Goal: Use online tool/utility: Utilize a website feature to perform a specific function

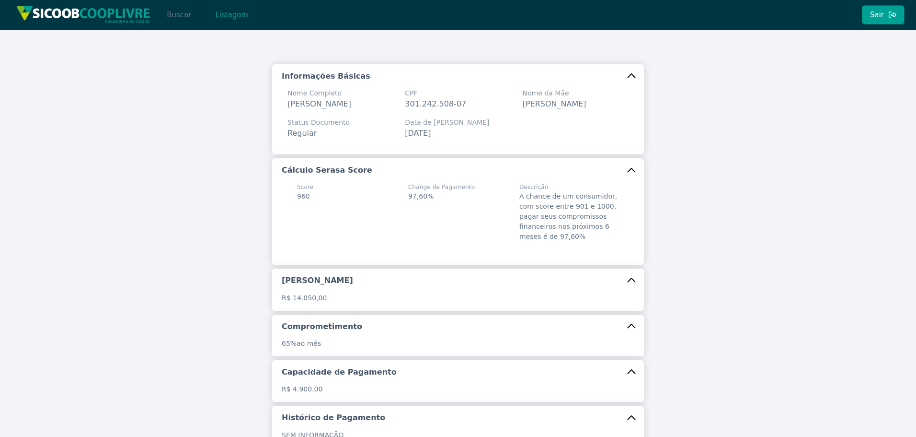
click at [181, 14] on button "Buscar" at bounding box center [179, 14] width 41 height 19
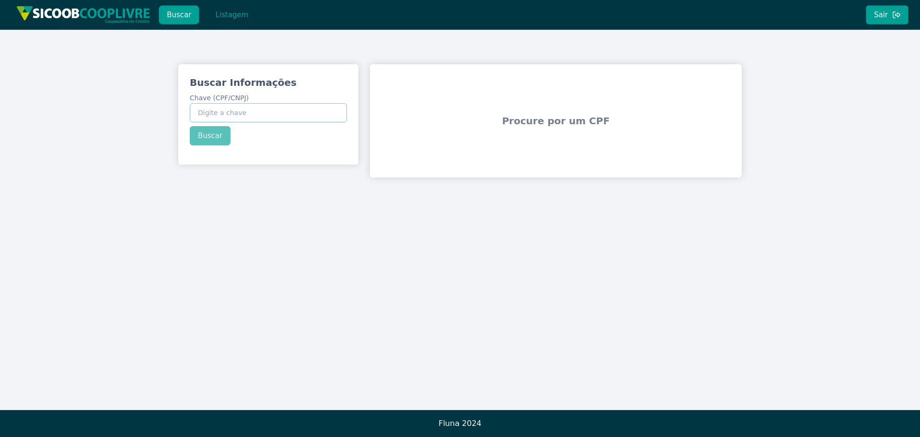
click at [251, 112] on input "Chave (CPF/CNPJ)" at bounding box center [268, 112] width 157 height 19
paste input "002.192.208-08"
click at [213, 141] on div "Buscar Informações Chave (CPF/CNPJ) 002.192.208-08 Buscar" at bounding box center [268, 110] width 180 height 93
click at [213, 141] on button "Buscar" at bounding box center [210, 135] width 41 height 19
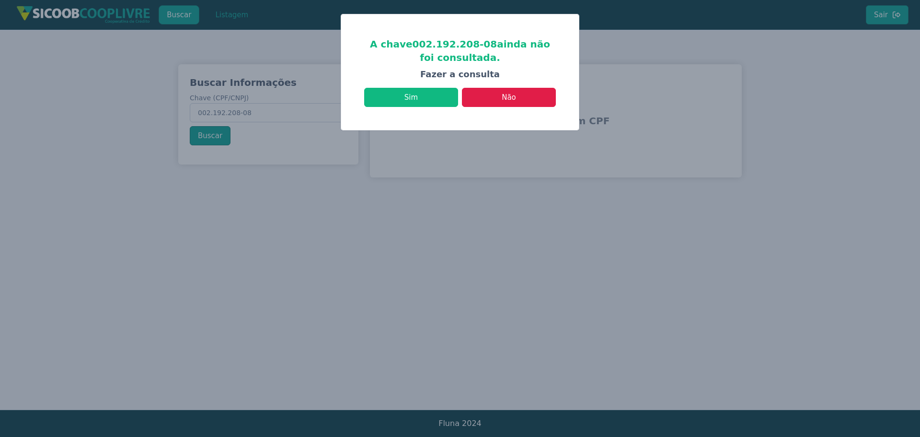
click at [441, 85] on div "Sim Não" at bounding box center [460, 93] width 192 height 27
click at [433, 97] on button "Sim" at bounding box center [411, 97] width 94 height 19
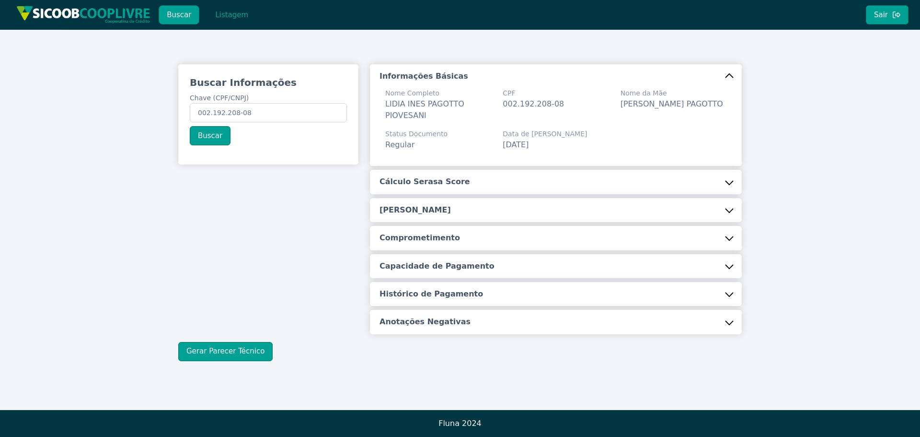
click at [484, 188] on button "Cálculo Serasa Score" at bounding box center [556, 182] width 372 height 24
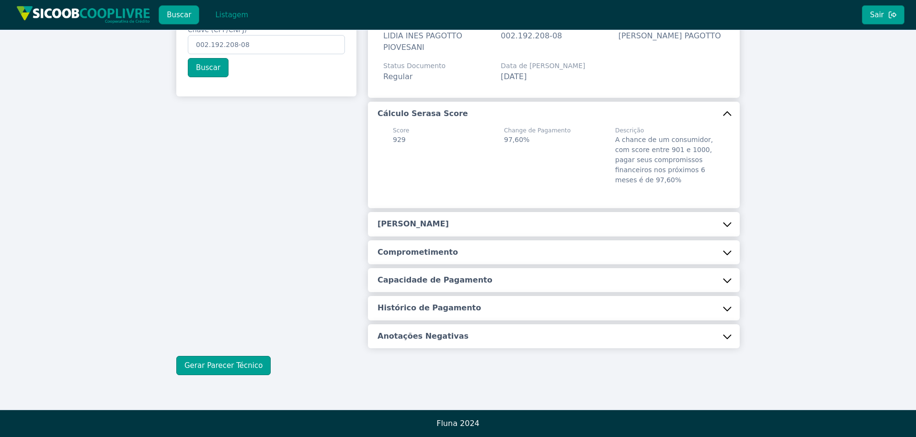
click at [473, 233] on button "[PERSON_NAME]" at bounding box center [554, 224] width 372 height 24
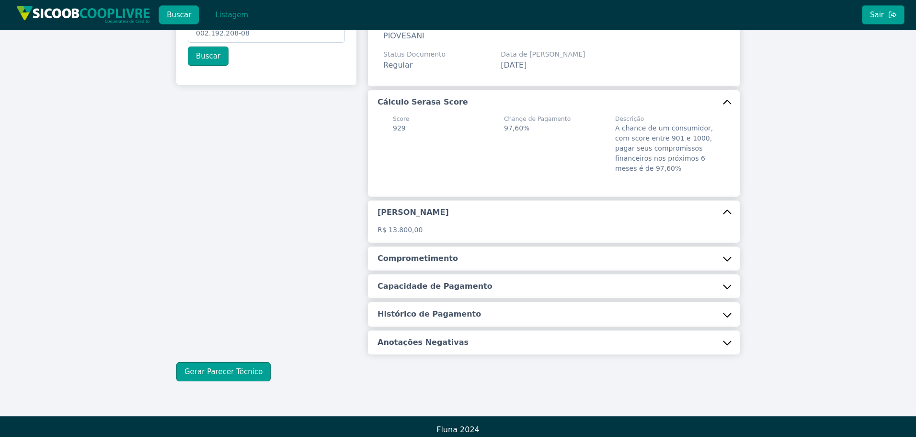
scroll to position [86, 0]
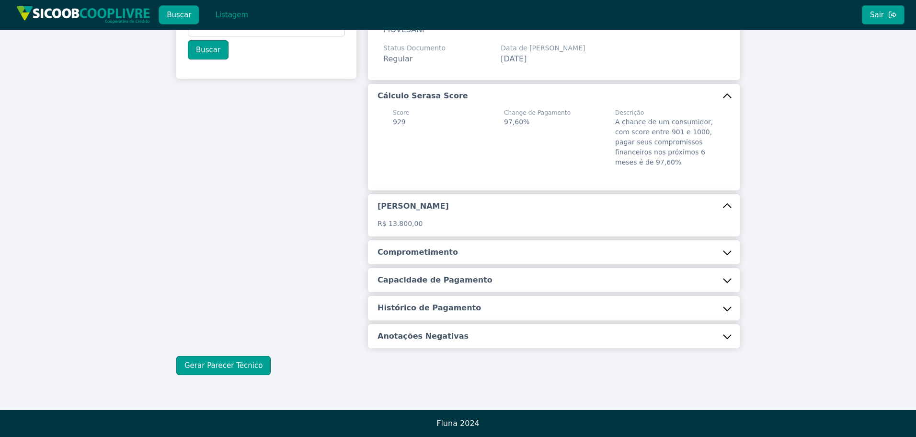
click at [471, 241] on button "Comprometimento" at bounding box center [554, 252] width 372 height 24
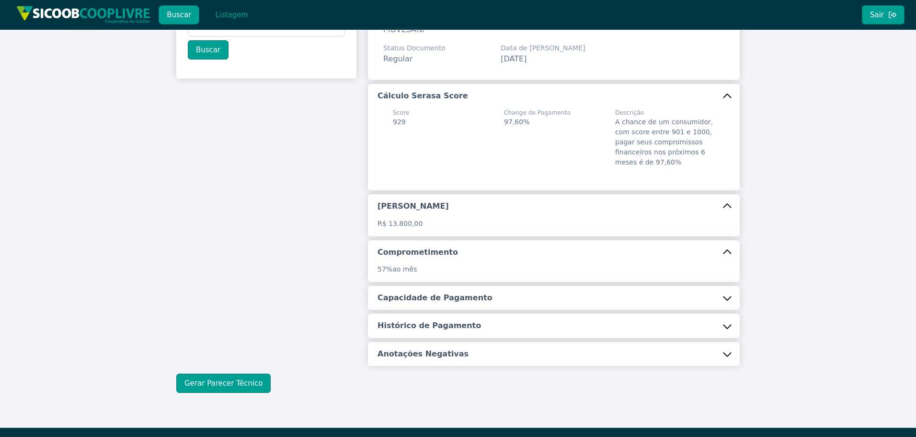
click at [463, 300] on h5 "Capacidade de Pagamento" at bounding box center [435, 297] width 115 height 11
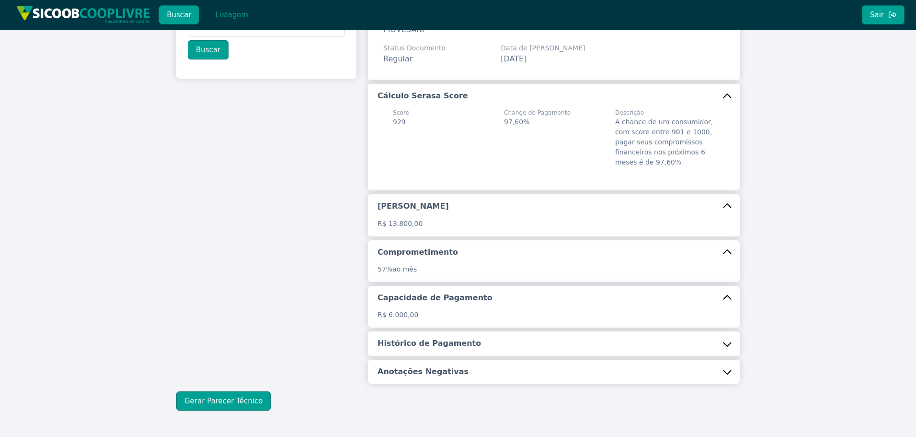
click at [447, 349] on button "Histórico de Pagamento" at bounding box center [554, 343] width 372 height 24
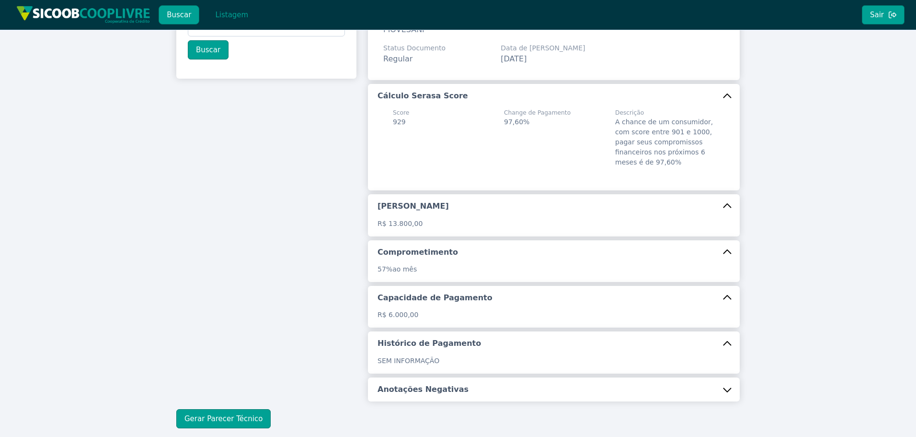
click at [463, 390] on button "Anotações Negativas" at bounding box center [554, 389] width 372 height 24
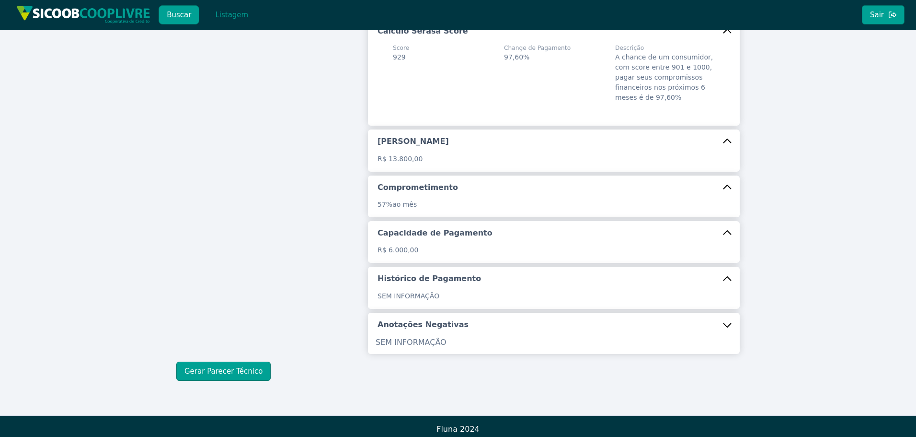
scroll to position [156, 0]
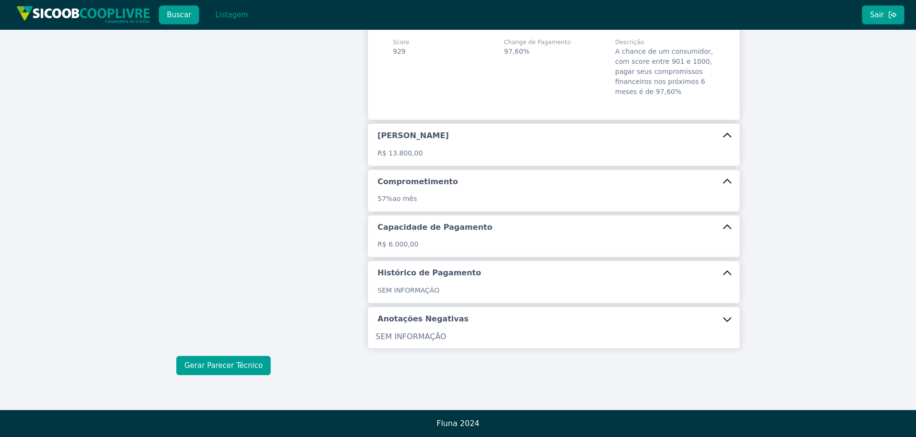
click at [245, 366] on button "Gerar Parecer Técnico" at bounding box center [223, 365] width 94 height 19
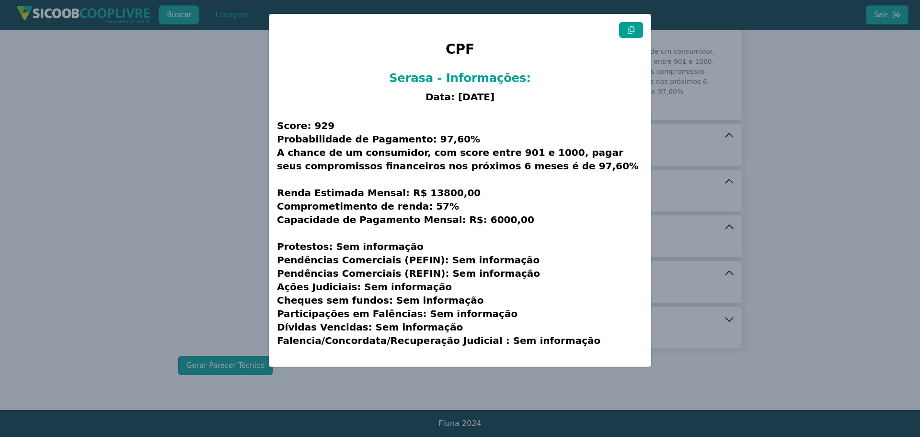
click at [641, 25] on button at bounding box center [631, 30] width 24 height 16
click at [207, 153] on modal-container "CPF Serasa - Informações: Data: [DATE] Score: 929 Probabilidade de Pagamento: 9…" at bounding box center [460, 218] width 920 height 437
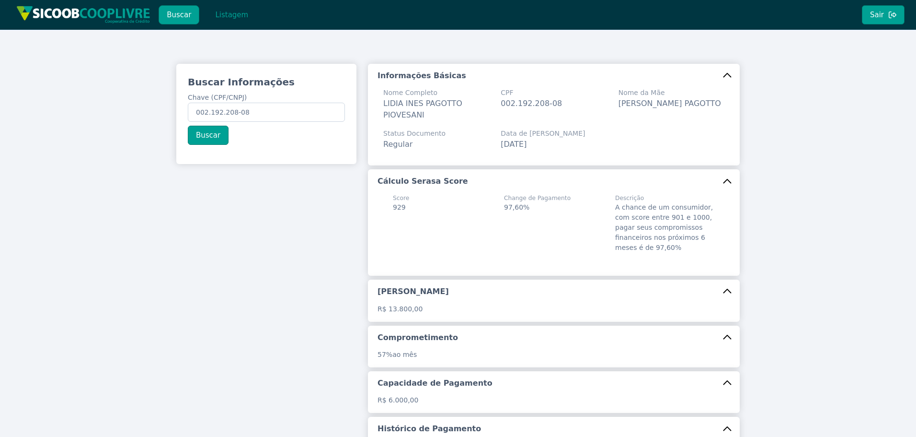
scroll to position [0, 0]
drag, startPoint x: 267, startPoint y: 105, endPoint x: 33, endPoint y: 102, distance: 234.4
click at [33, 102] on div "Buscar Informações Chave (CPF/CNPJ) 002.192.208-08 Buscar Informações Básicas N…" at bounding box center [458, 298] width 916 height 536
paste input "456.889.278-36"
click at [205, 132] on button "Buscar" at bounding box center [208, 135] width 41 height 19
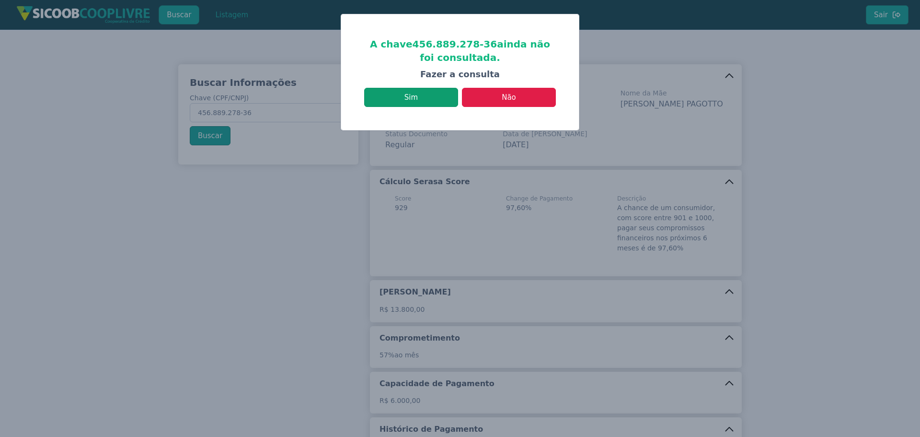
click at [429, 98] on button "Sim" at bounding box center [411, 97] width 94 height 19
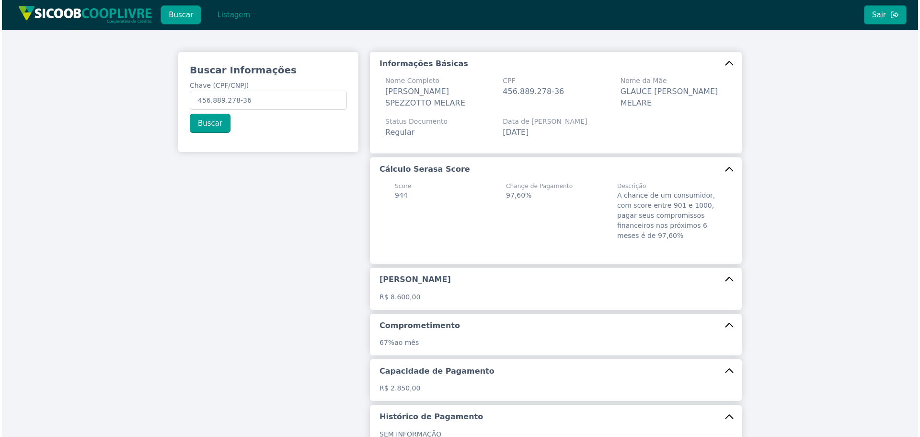
scroll to position [156, 0]
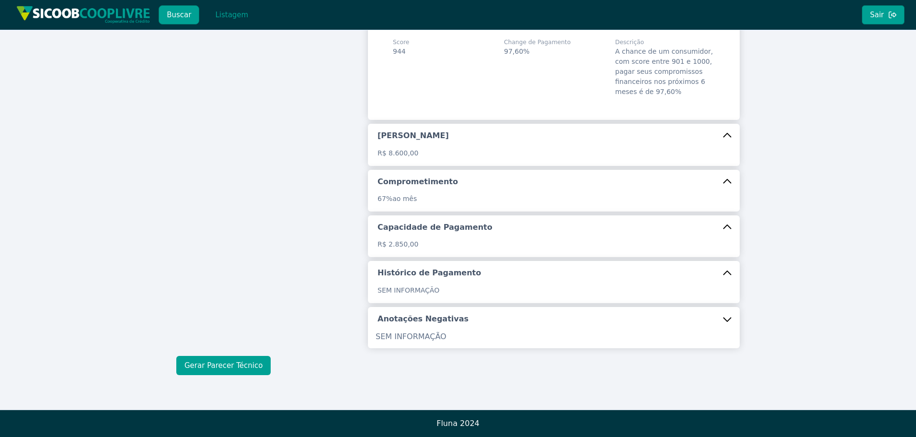
click at [250, 362] on button "Gerar Parecer Técnico" at bounding box center [223, 365] width 94 height 19
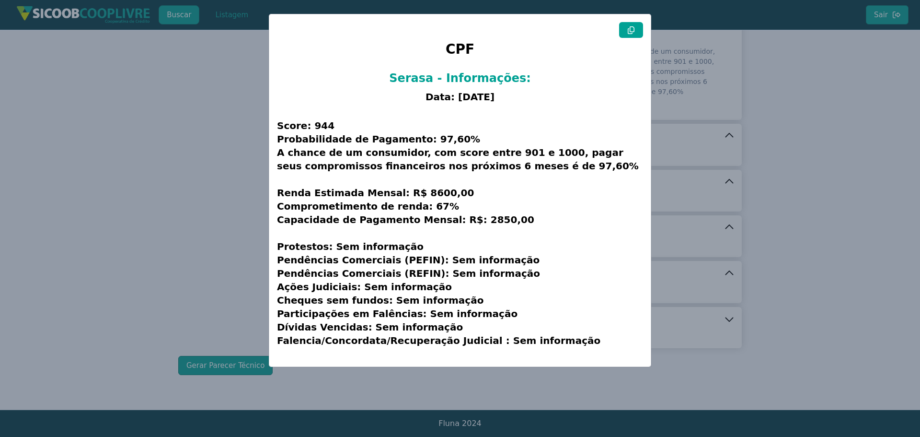
click at [631, 28] on icon at bounding box center [631, 30] width 8 height 8
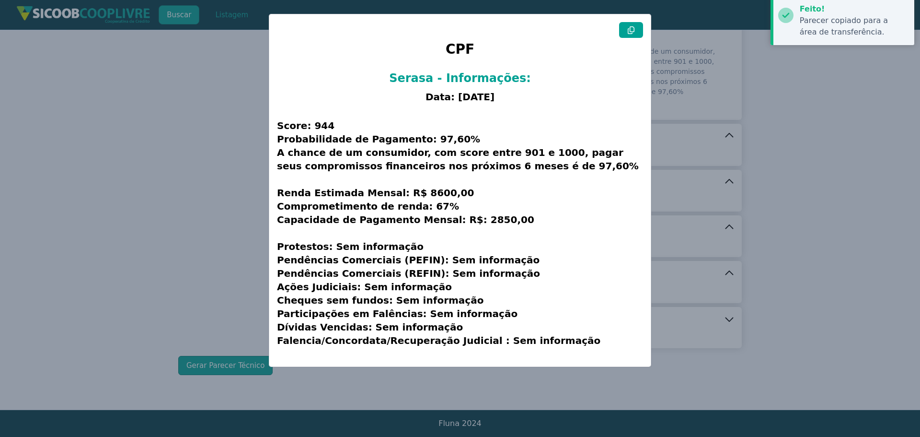
click at [631, 28] on icon at bounding box center [631, 30] width 8 height 8
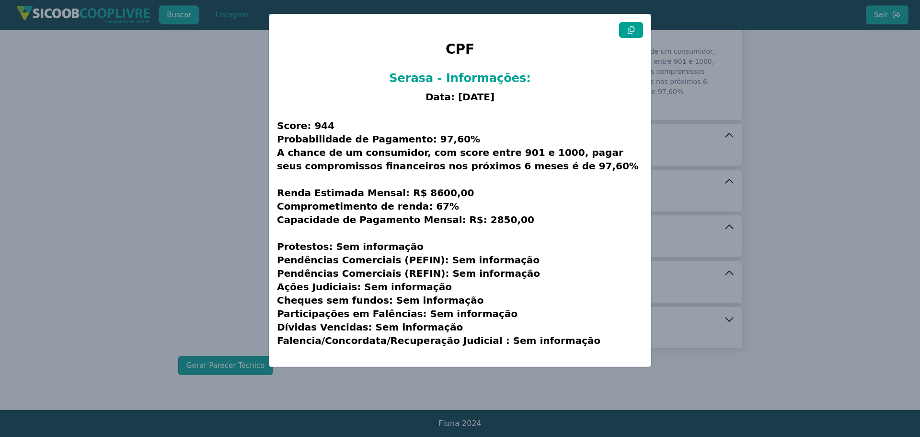
click at [203, 156] on modal-container "CPF Serasa - Informações: Data: [DATE] Score: 944 Probabilidade de Pagamento: 9…" at bounding box center [460, 218] width 920 height 437
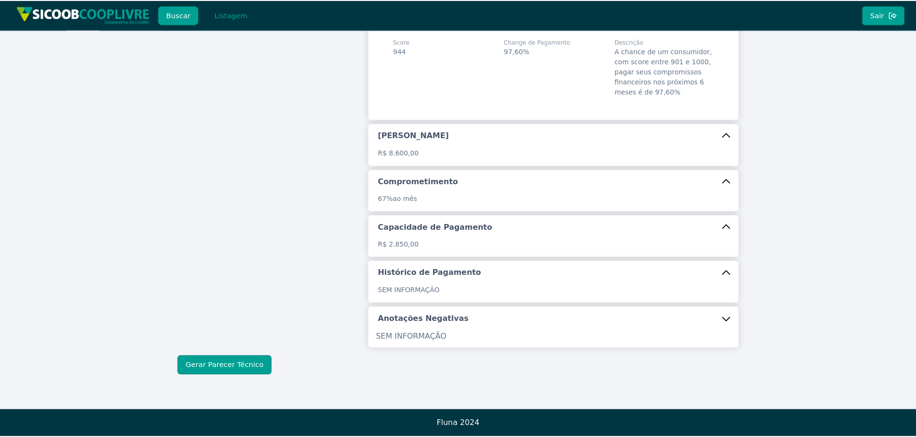
scroll to position [0, 0]
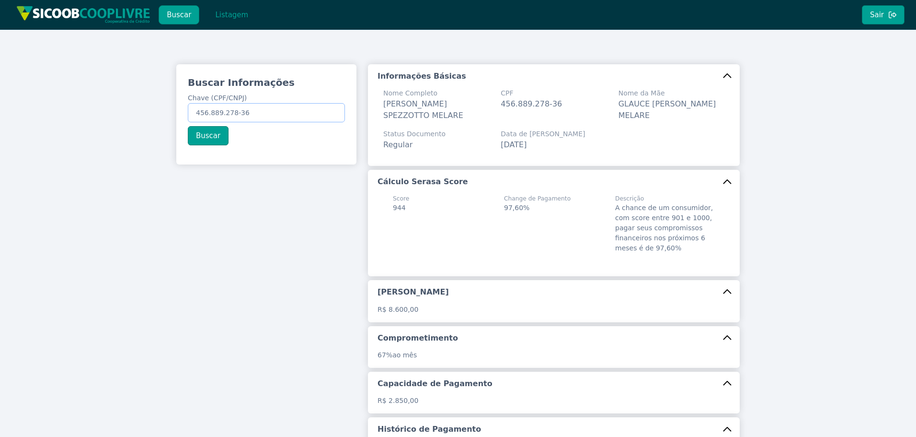
drag, startPoint x: 220, startPoint y: 108, endPoint x: -57, endPoint y: 96, distance: 277.3
click at [0, 96] on html "Buscar Listagem Sair Buscar Informações Chave (CPF/CNPJ) 456.889.278-36 Buscar …" at bounding box center [458, 218] width 916 height 437
paste input "19.921.546/0001-03"
type input "19.921.546/0001-03"
click at [204, 133] on button "Buscar" at bounding box center [208, 135] width 41 height 19
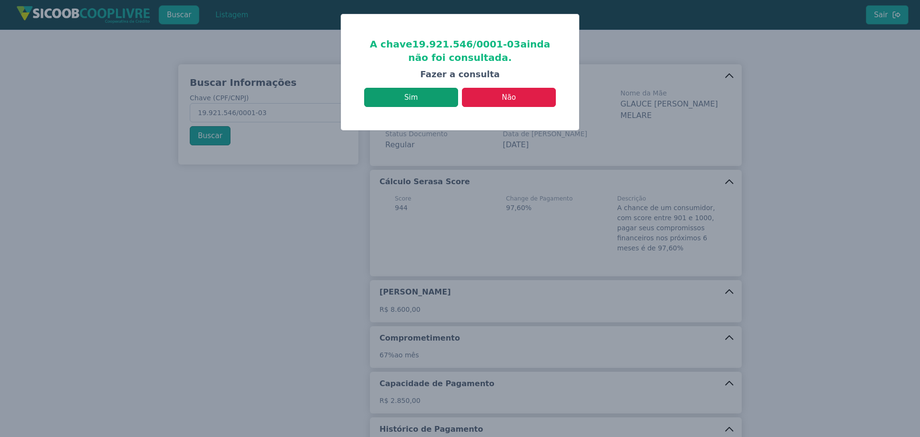
click at [421, 89] on button "Sim" at bounding box center [411, 97] width 94 height 19
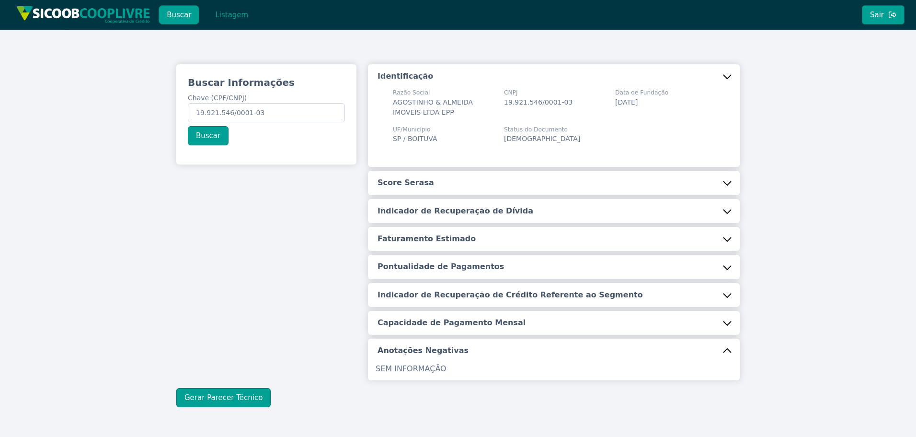
click at [415, 187] on h5 "Score Serasa" at bounding box center [406, 182] width 57 height 11
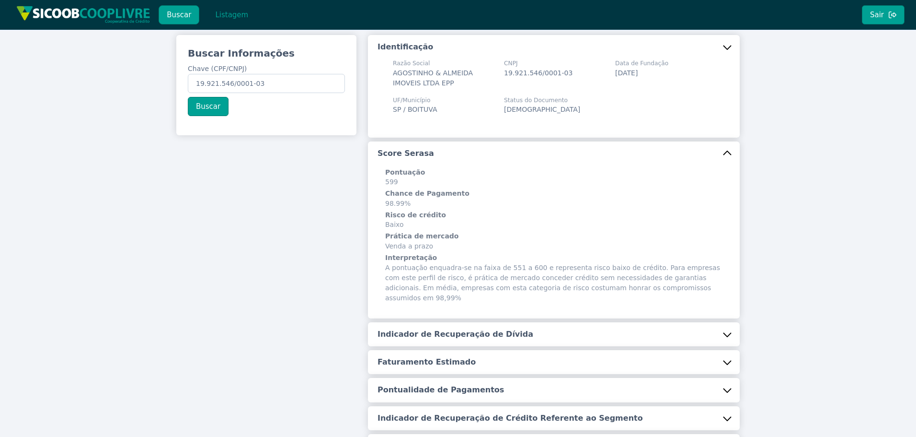
scroll to position [144, 0]
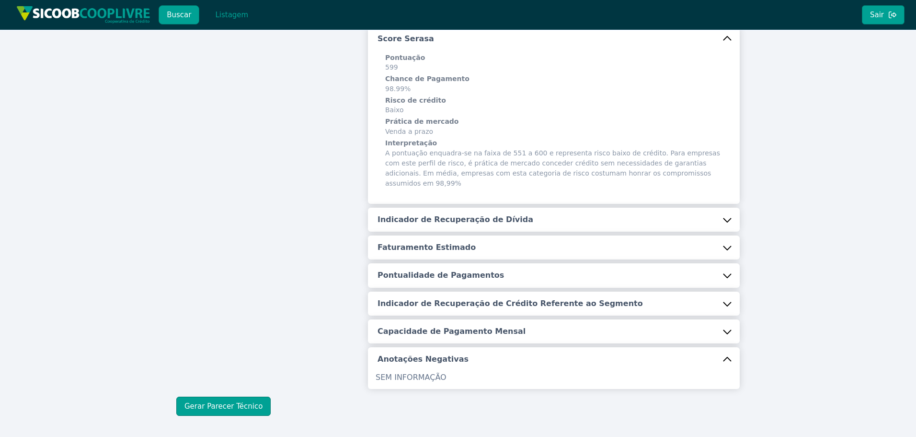
click at [419, 214] on h5 "Indicador de Recuperação de Dívida" at bounding box center [456, 219] width 156 height 11
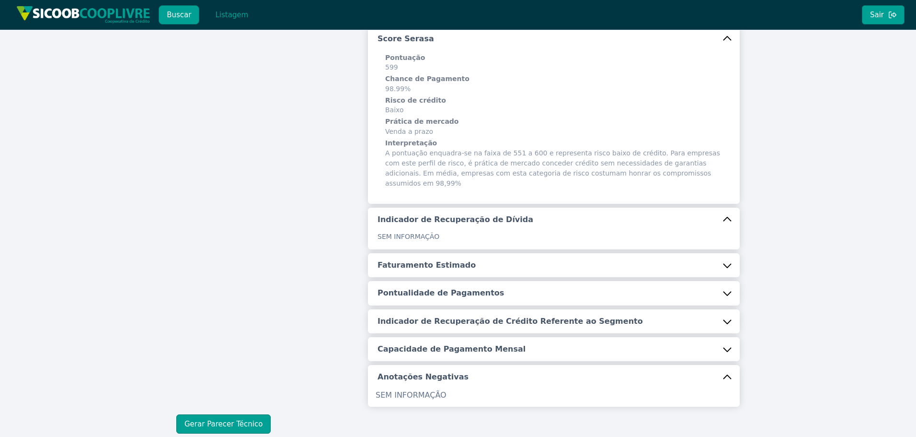
click at [422, 265] on button "Faturamento Estimado" at bounding box center [554, 265] width 372 height 24
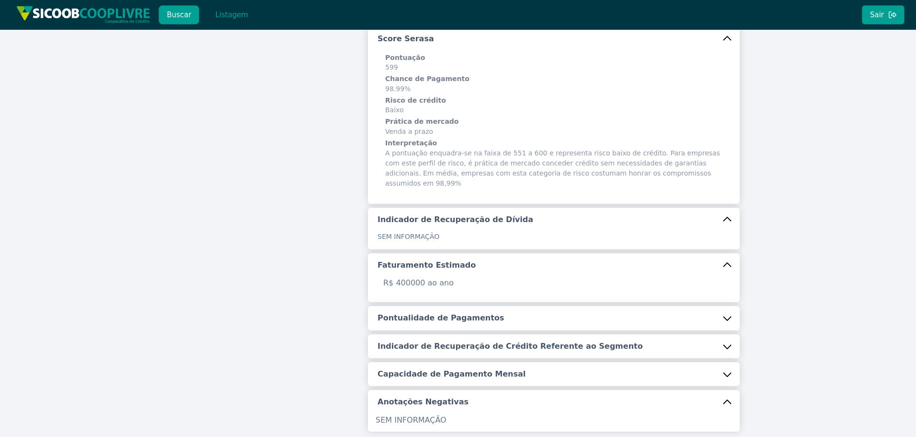
click at [428, 306] on button "Pontualidade de Pagamentos" at bounding box center [554, 318] width 372 height 24
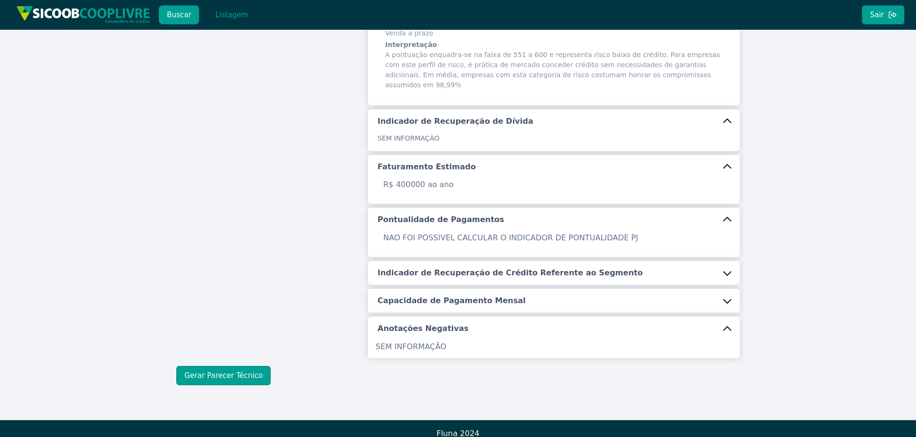
click at [427, 267] on h5 "Indicador de Recuperação de Crédito Referente ao Segmento" at bounding box center [511, 272] width 266 height 11
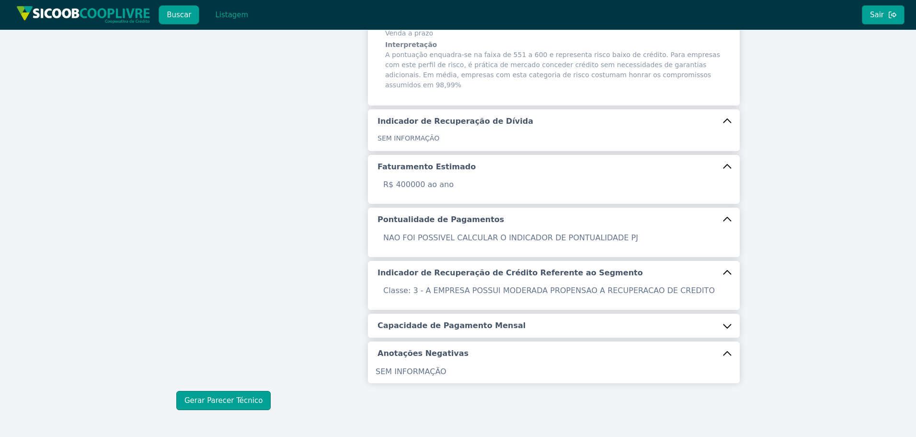
click at [417, 313] on button "Capacidade de Pagamento Mensal" at bounding box center [554, 325] width 372 height 24
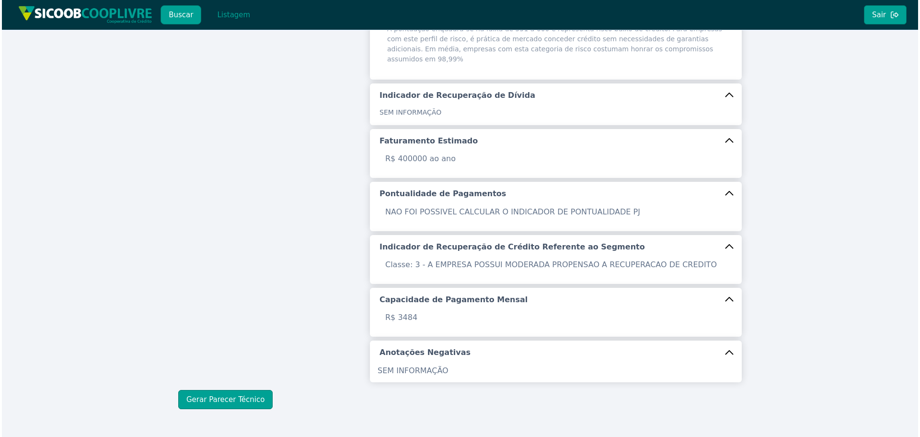
scroll to position [292, 0]
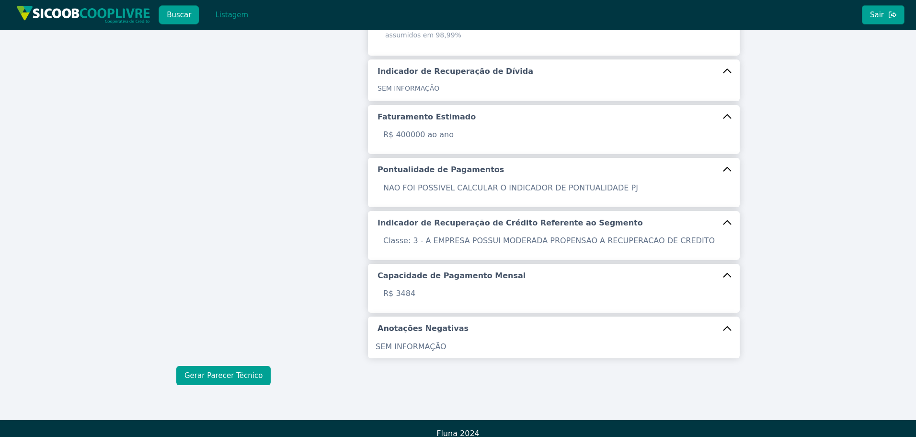
click at [241, 372] on button "Gerar Parecer Técnico" at bounding box center [223, 375] width 94 height 19
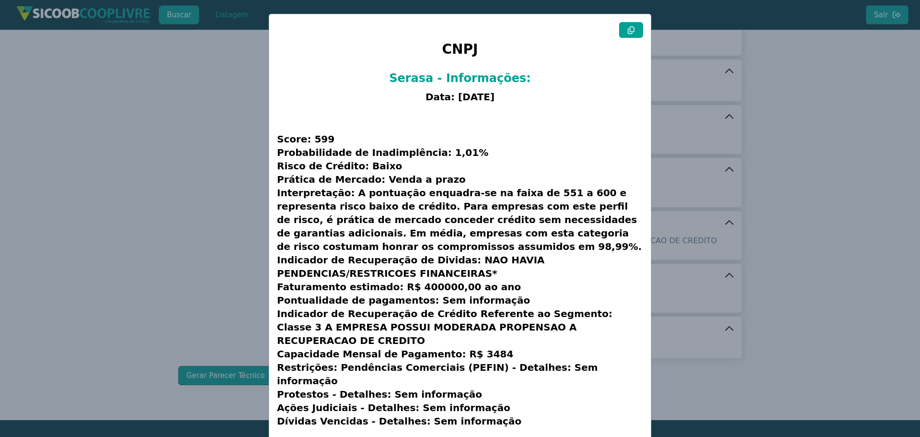
click at [636, 35] on button at bounding box center [631, 30] width 24 height 16
